Goal: Transaction & Acquisition: Purchase product/service

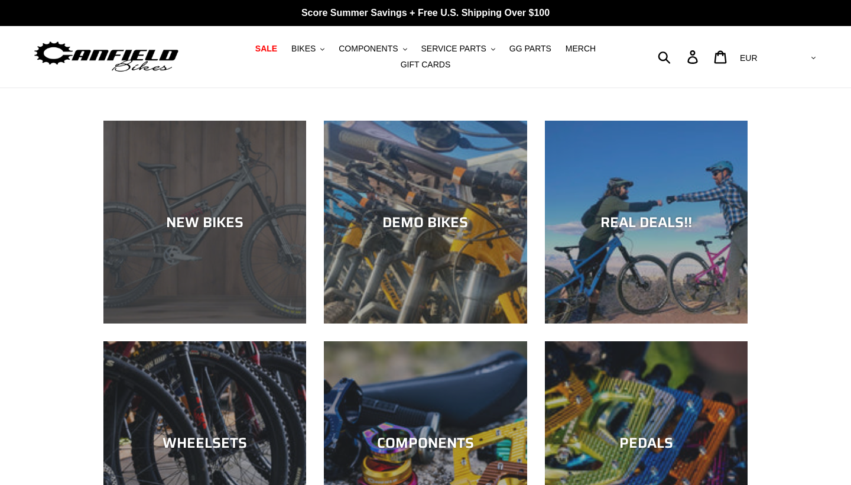
click at [204, 229] on div "NEW BIKES" at bounding box center [204, 221] width 203 height 17
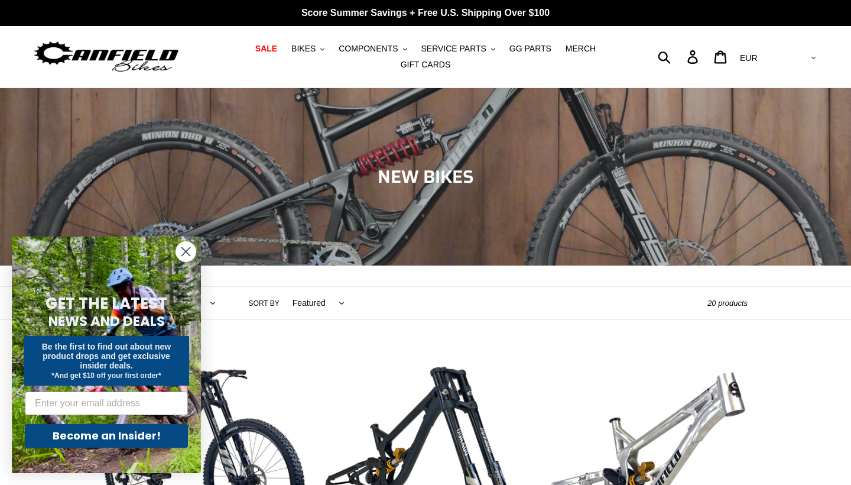
click at [187, 249] on circle "Close dialog" at bounding box center [186, 252] width 20 height 20
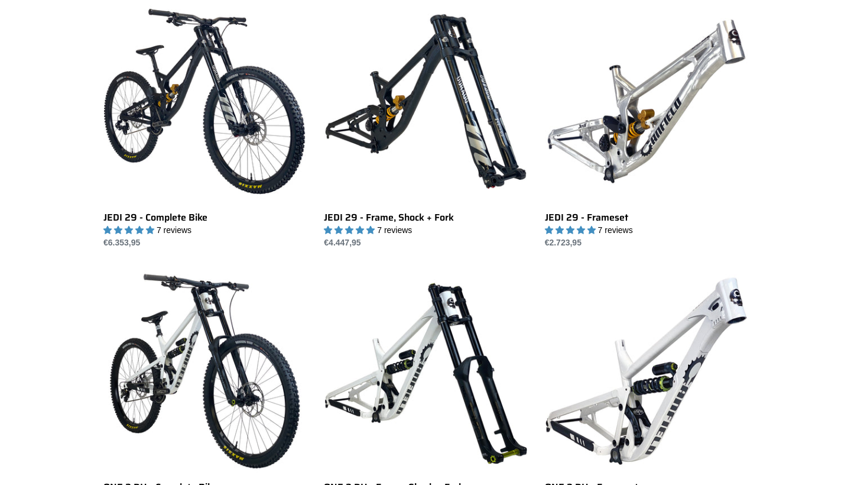
scroll to position [349, 0]
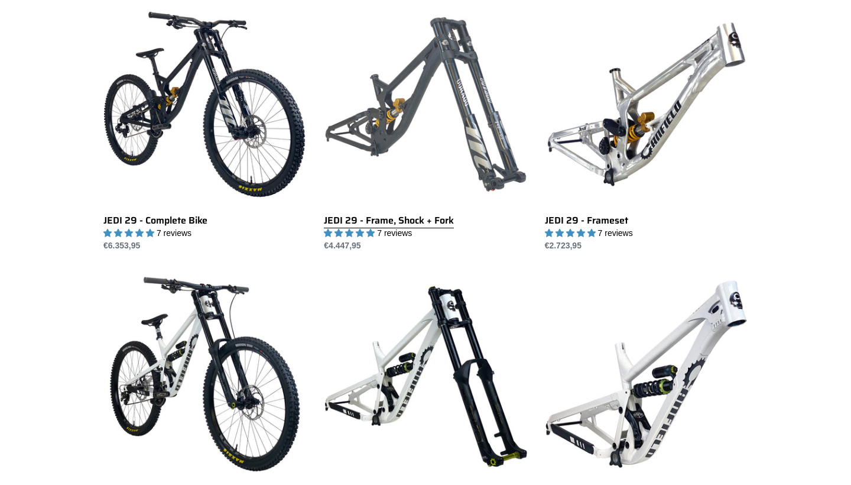
click at [352, 225] on link "JEDI 29 - Frame, Shock + Fork" at bounding box center [425, 127] width 203 height 249
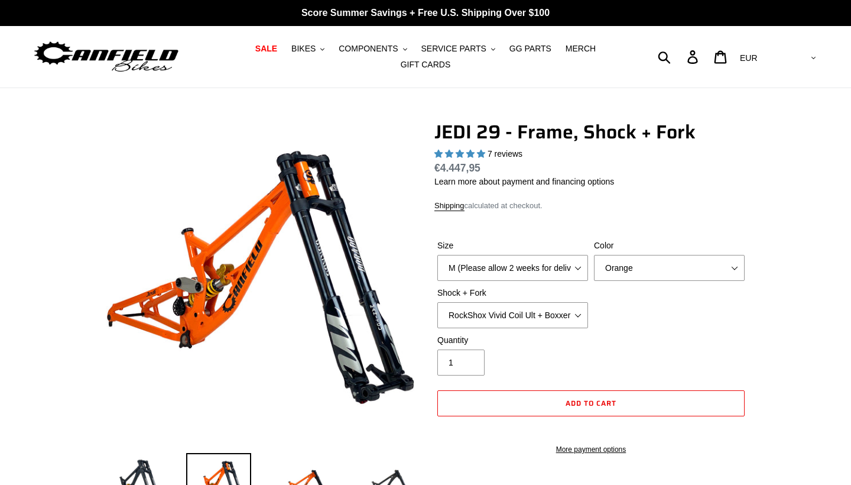
select select "highest-rating"
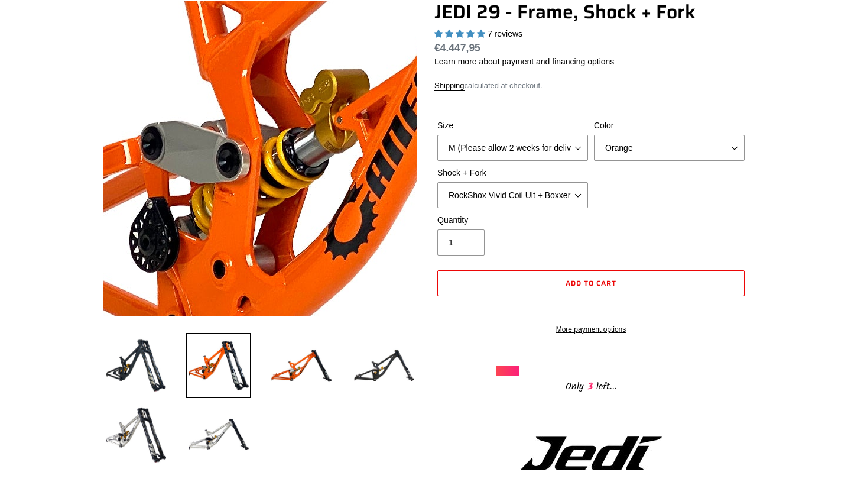
scroll to position [131, 0]
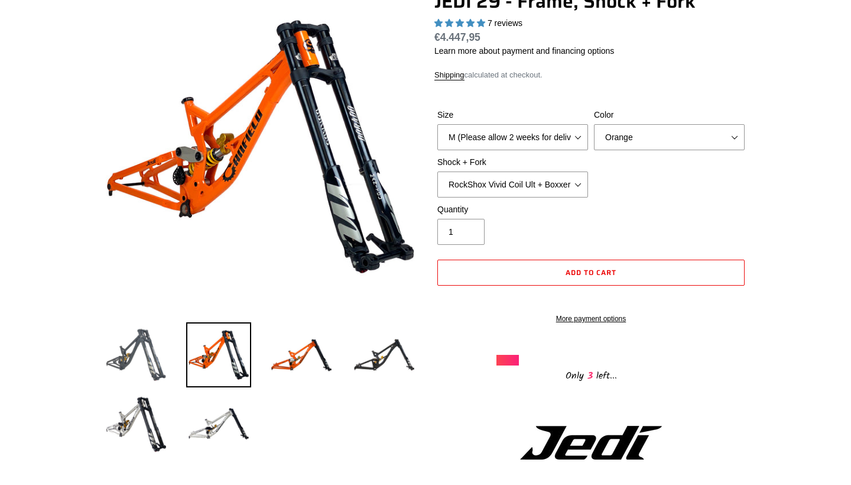
click at [125, 359] on img at bounding box center [135, 354] width 65 height 65
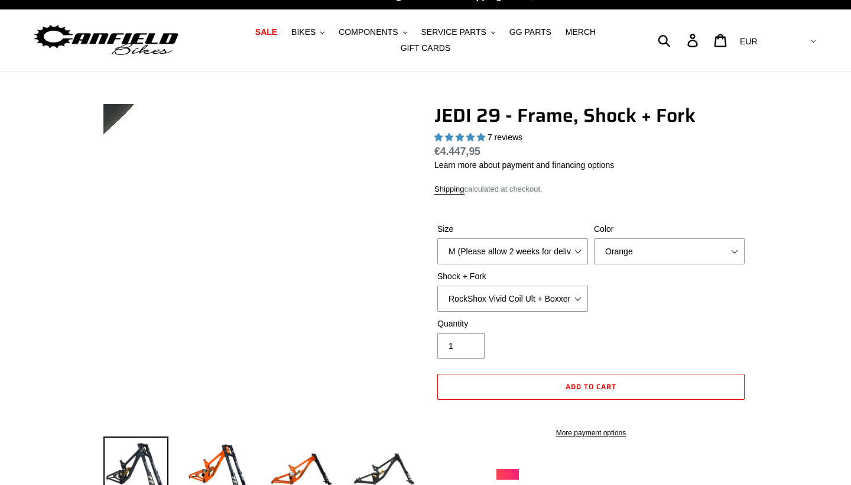
scroll to position [3, 0]
